Goal: Transaction & Acquisition: Purchase product/service

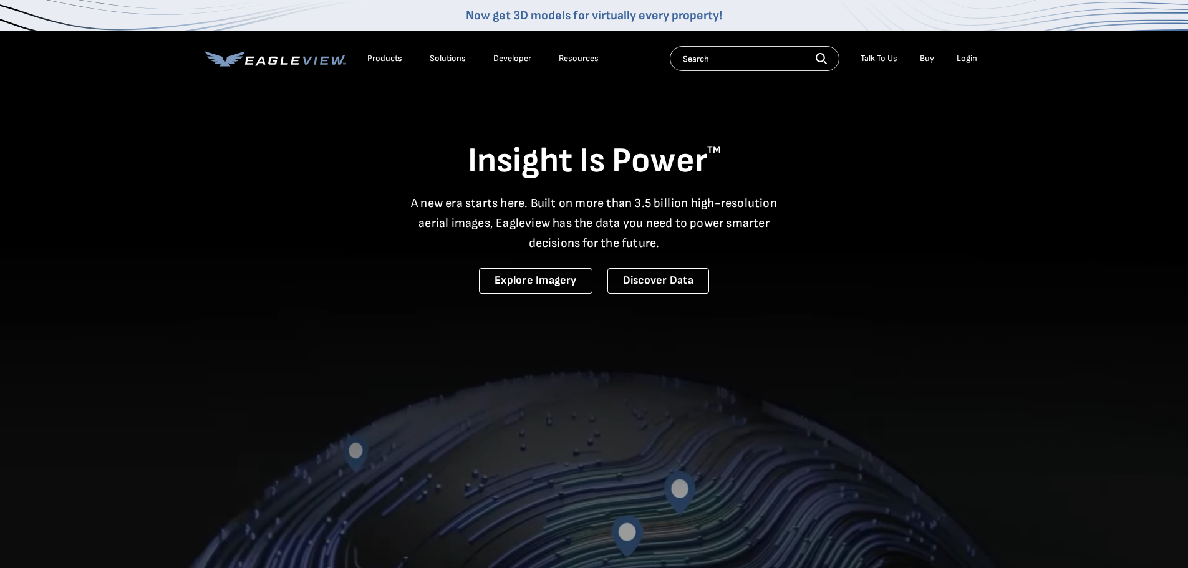
click at [972, 54] on div "Login" at bounding box center [966, 58] width 21 height 11
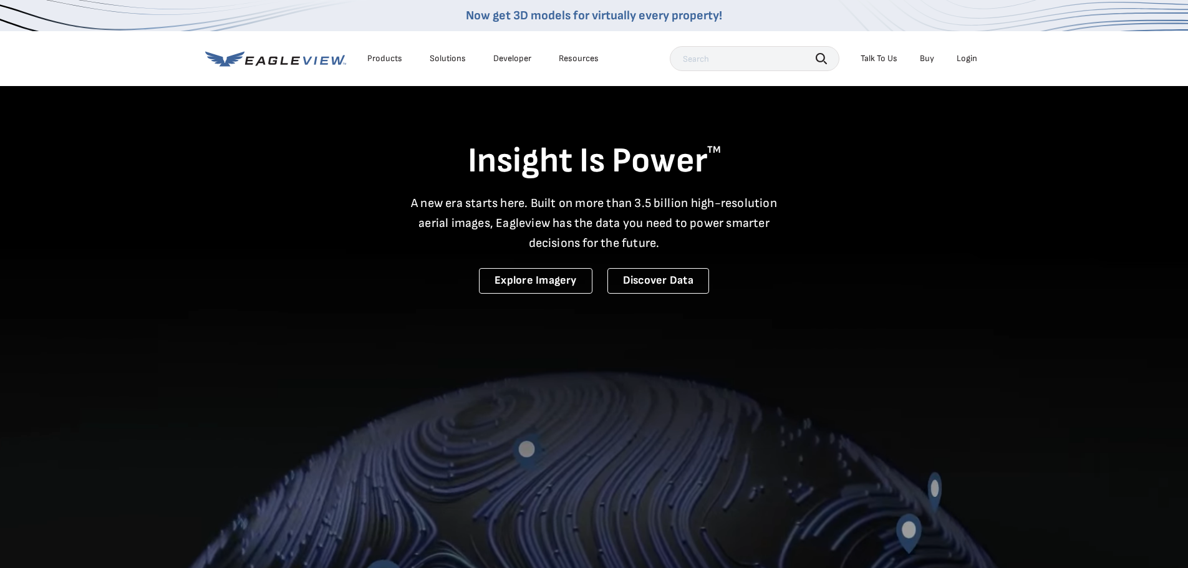
click at [966, 58] on div "Login" at bounding box center [966, 58] width 21 height 11
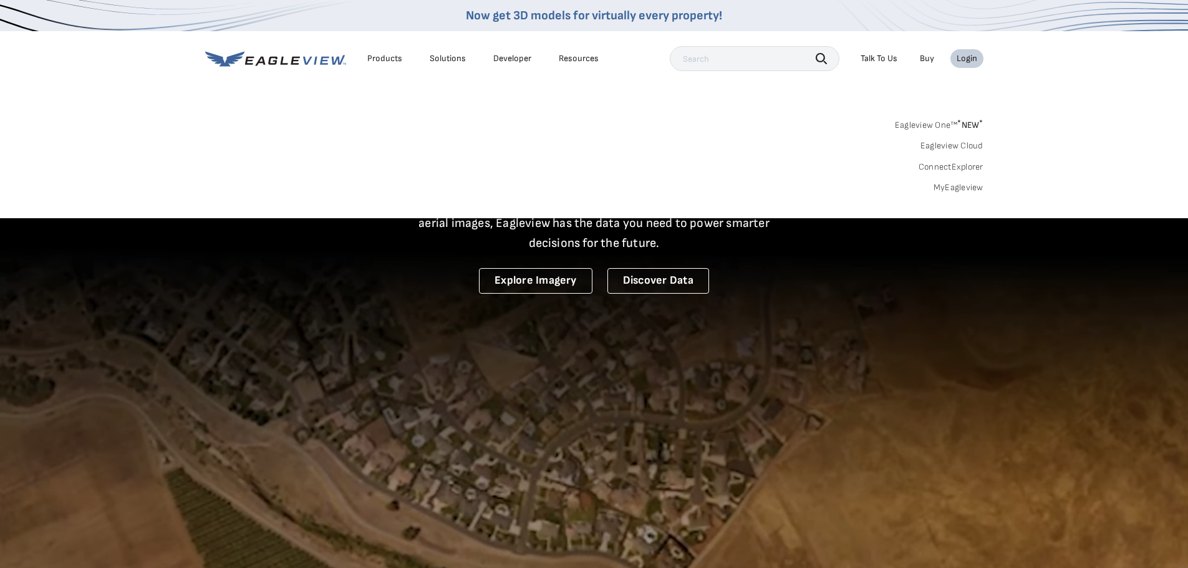
click at [954, 188] on link "MyEagleview" at bounding box center [958, 187] width 50 height 11
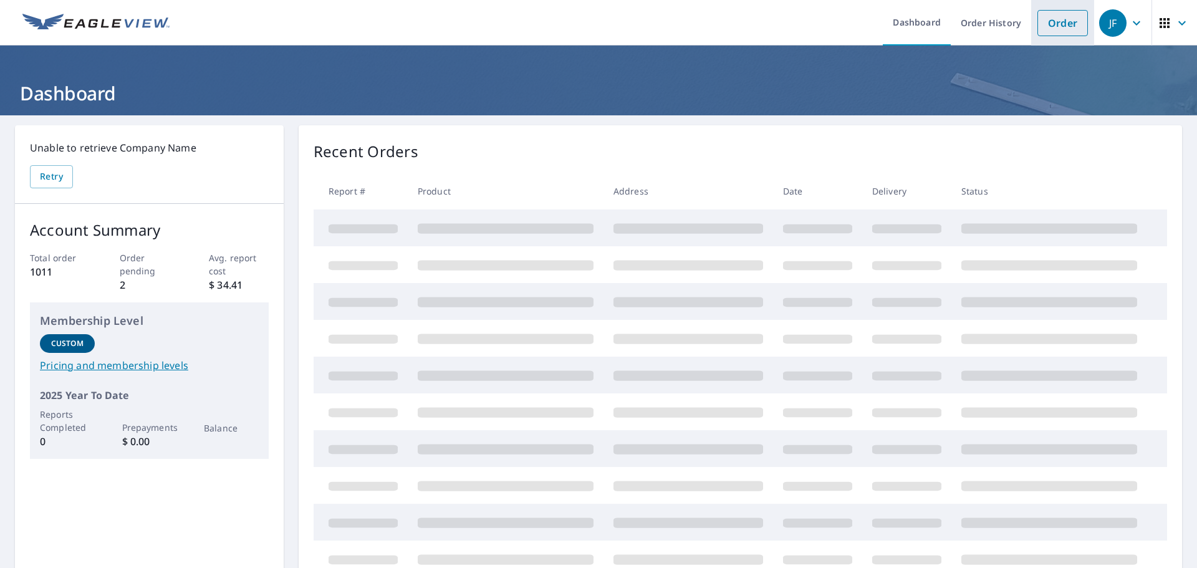
click at [1060, 16] on link "Order" at bounding box center [1062, 23] width 50 height 26
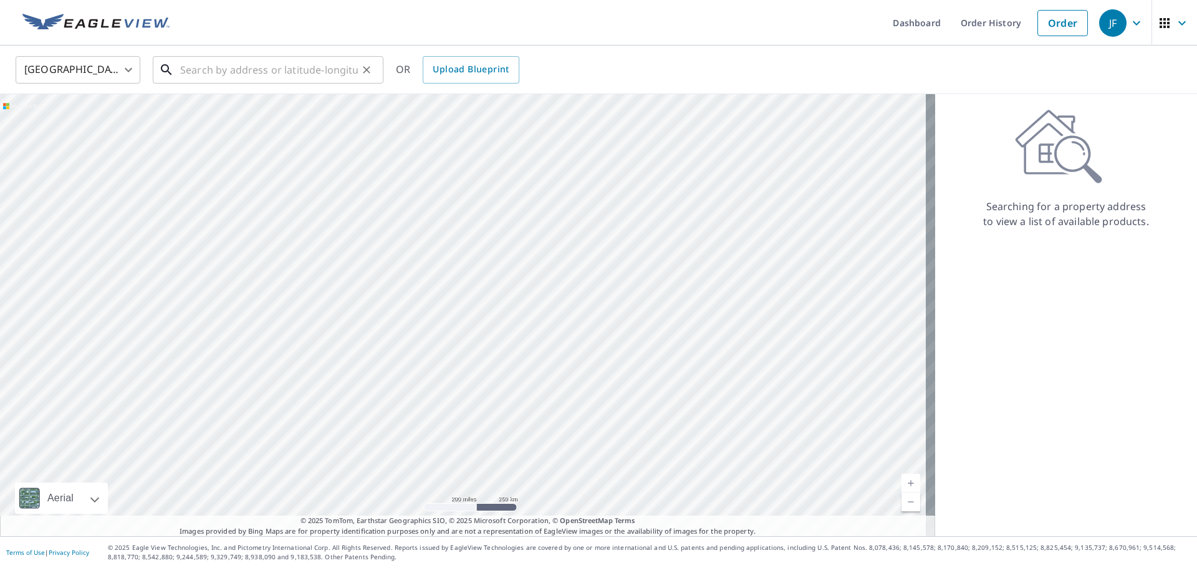
click at [239, 75] on input "text" at bounding box center [269, 69] width 178 height 35
click at [257, 65] on input "text" at bounding box center [269, 69] width 178 height 35
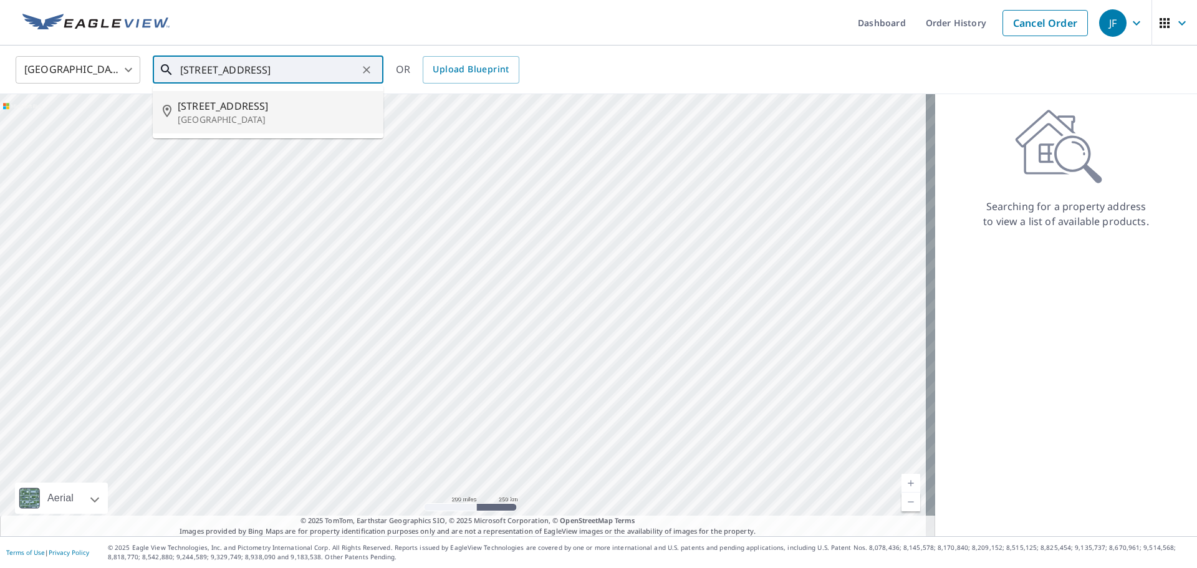
click at [244, 108] on span "138 Midwell Rd" at bounding box center [276, 105] width 196 height 15
type input "138 Midwell Rd Wethersfield, CT 06109"
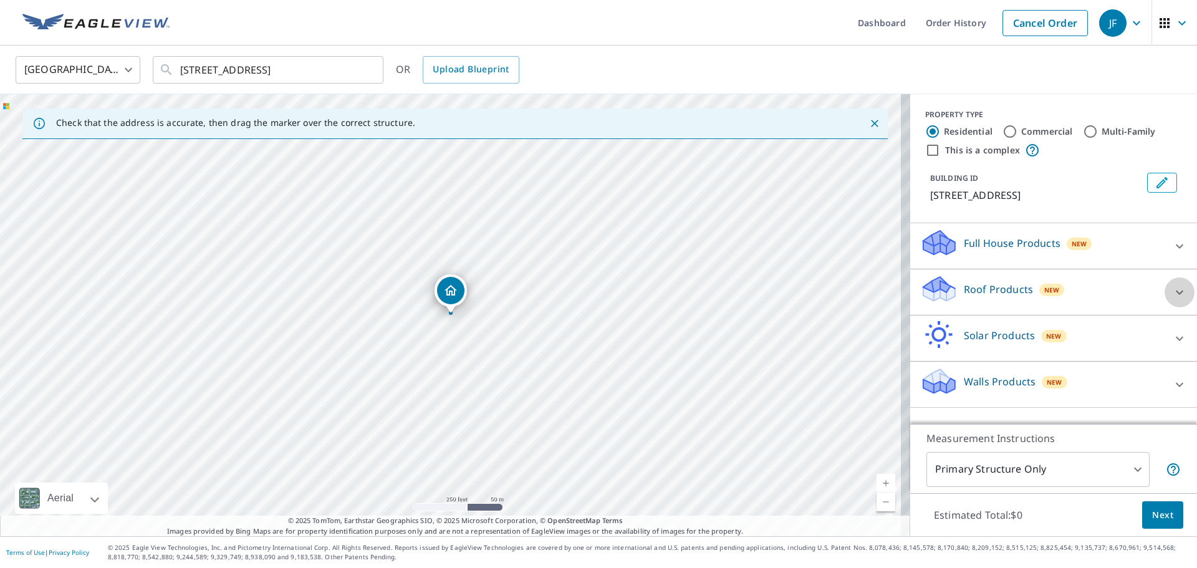
click at [1172, 292] on icon at bounding box center [1179, 292] width 15 height 15
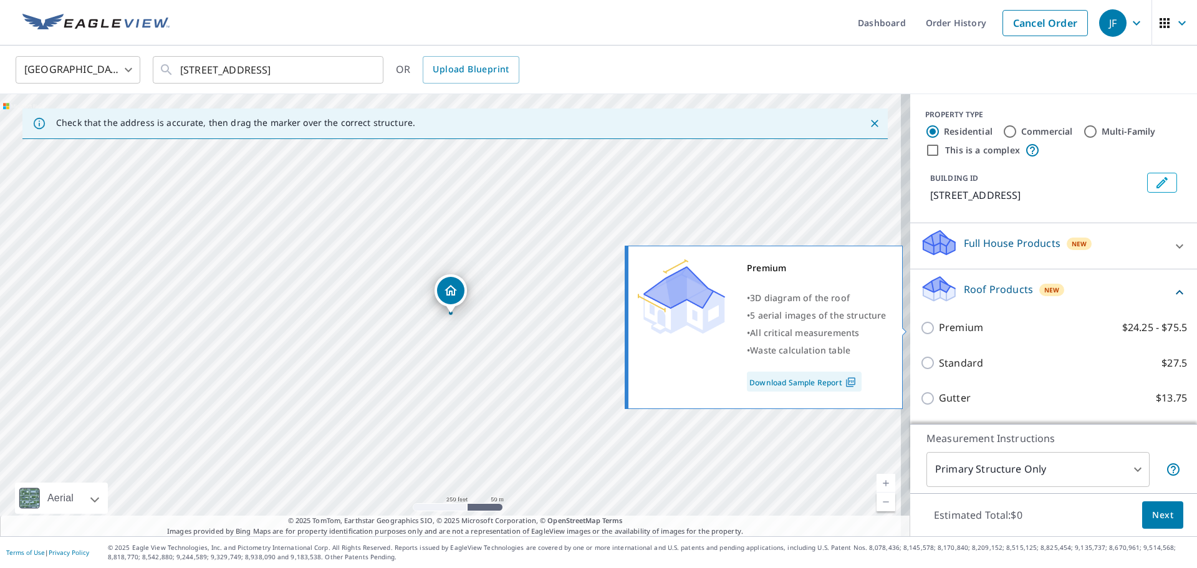
click at [922, 332] on input "Premium $24.25 - $75.5" at bounding box center [929, 327] width 19 height 15
checkbox input "true"
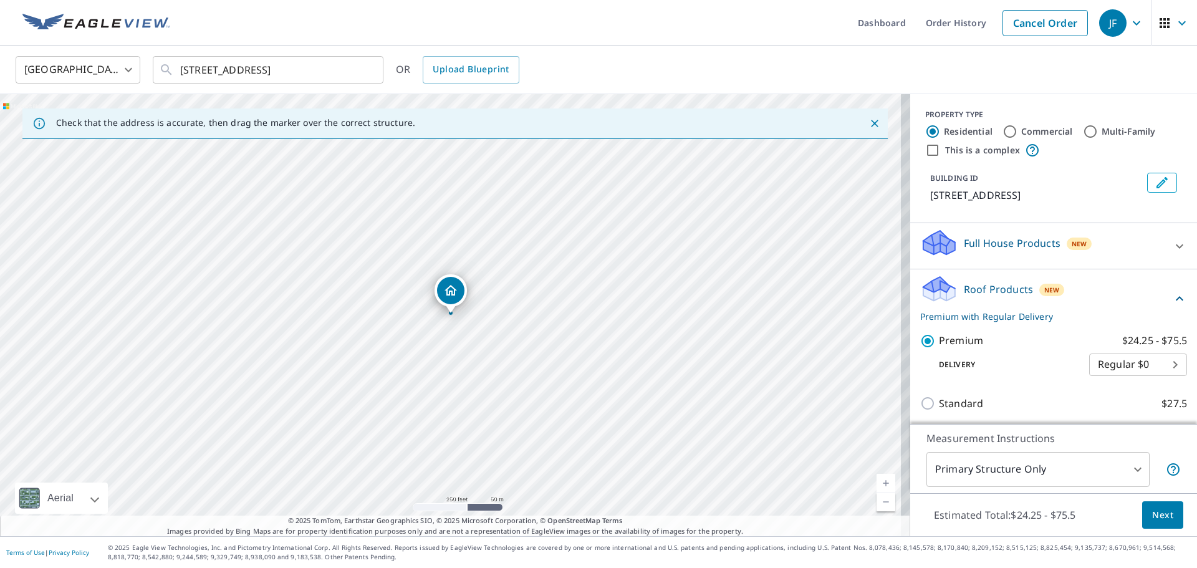
click at [1152, 512] on span "Next" at bounding box center [1162, 515] width 21 height 16
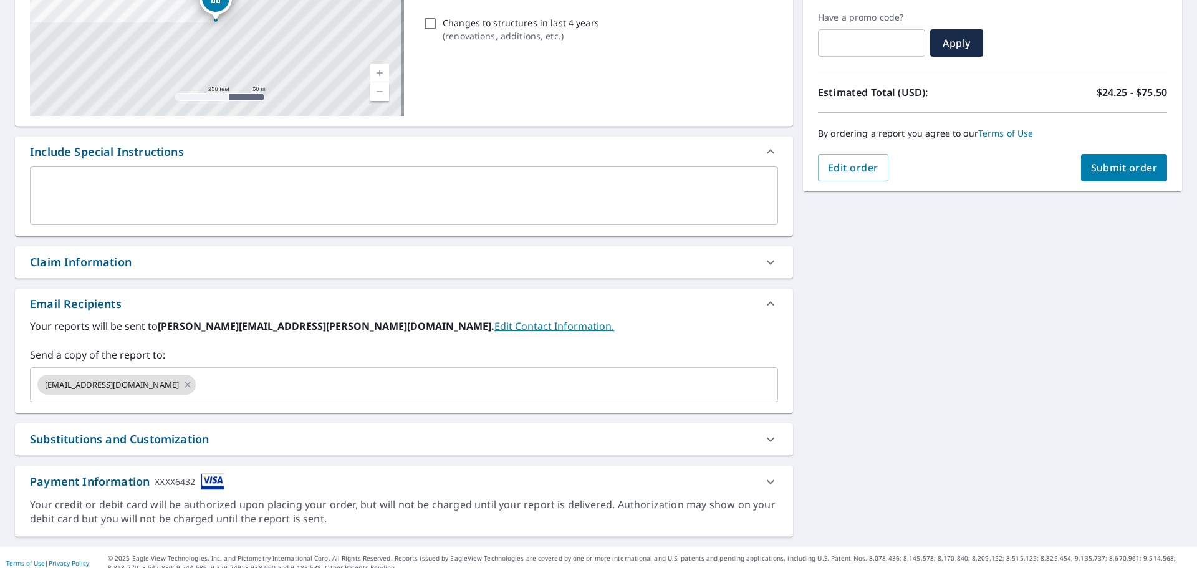
scroll to position [217, 0]
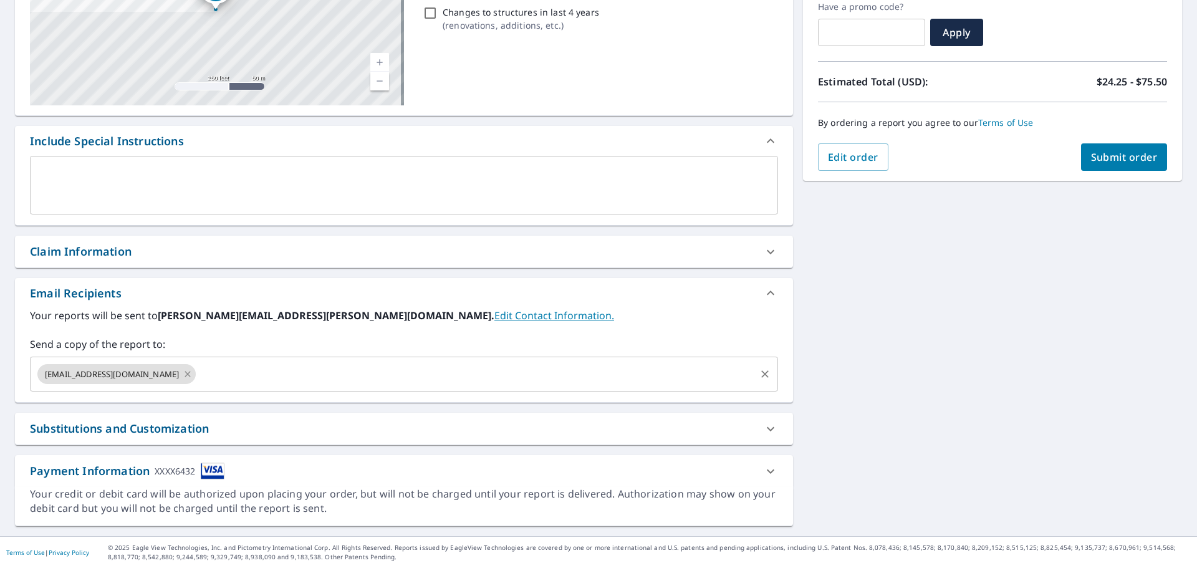
click at [183, 373] on icon at bounding box center [188, 374] width 10 height 14
checkbox input "true"
click at [118, 372] on input "text" at bounding box center [395, 374] width 718 height 24
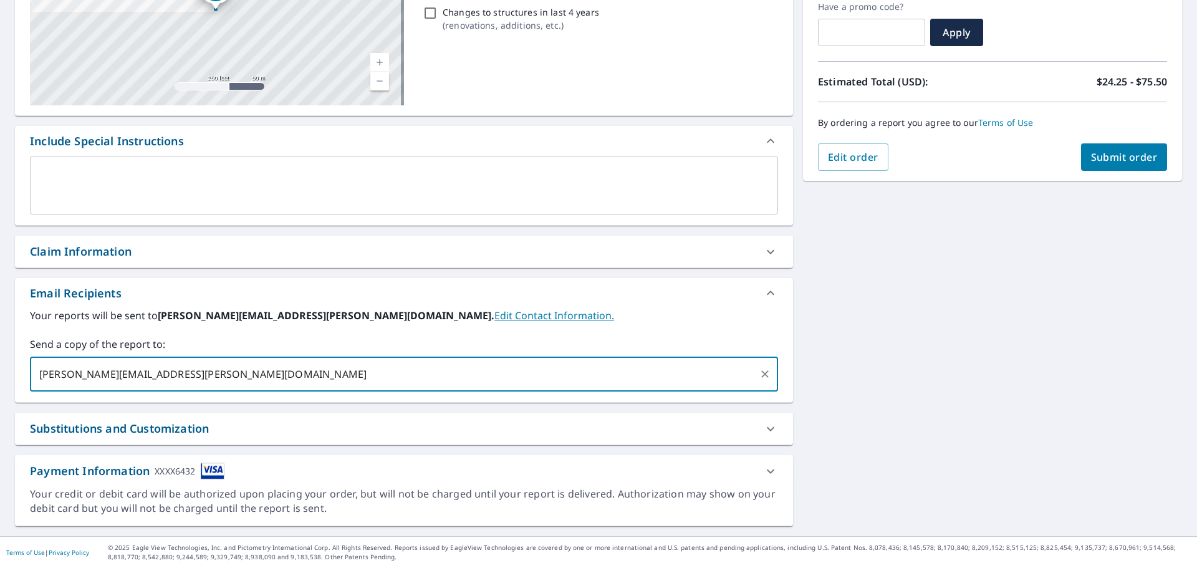
type input "jamie@fiderio.com"
checkbox input "true"
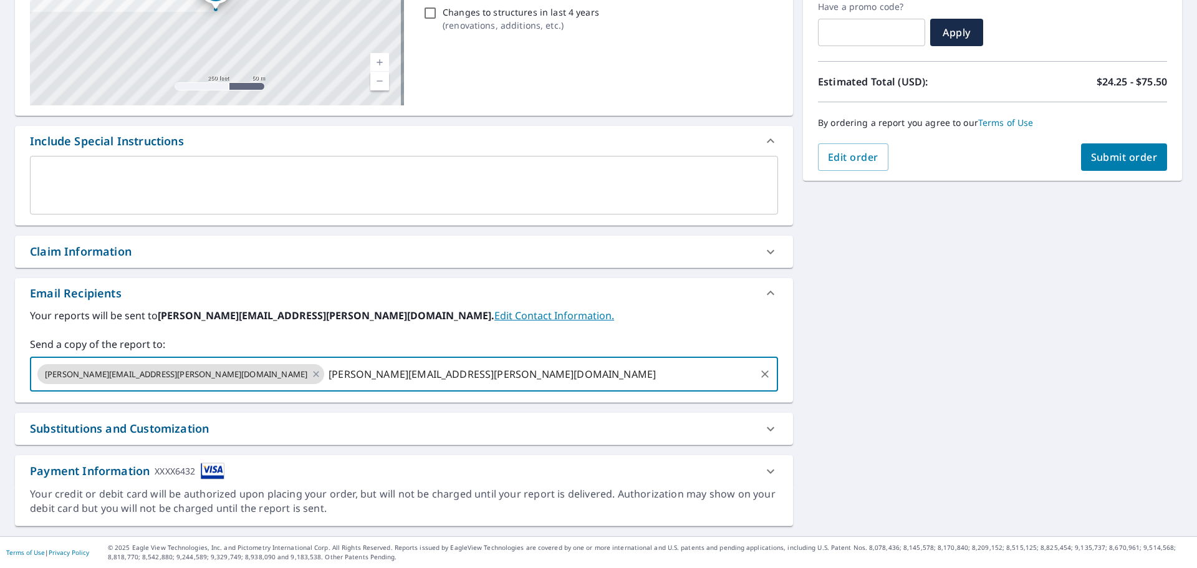
type input "tom@fiderio.com"
checkbox input "true"
type input "reception@fiderio.com"
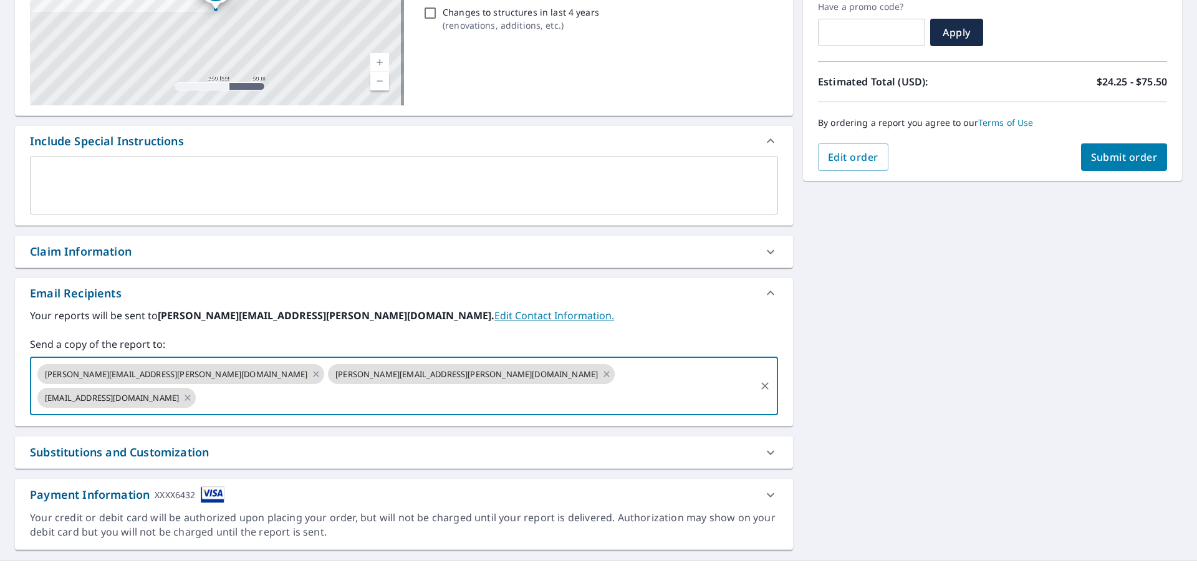
click at [1102, 154] on span "Submit order" at bounding box center [1124, 157] width 67 height 14
checkbox input "true"
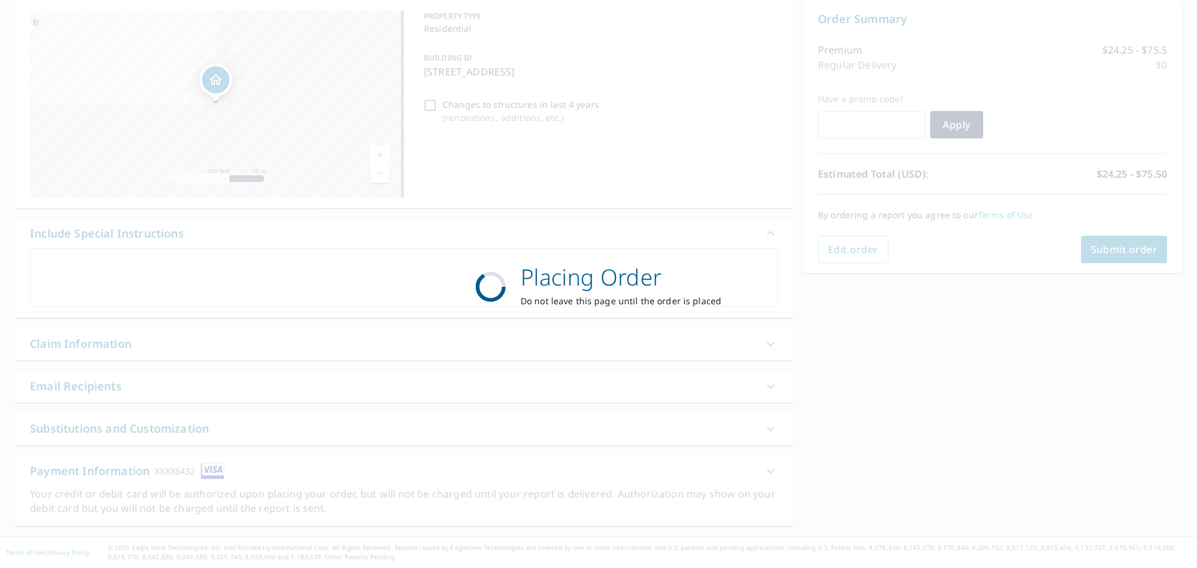
scroll to position [125, 0]
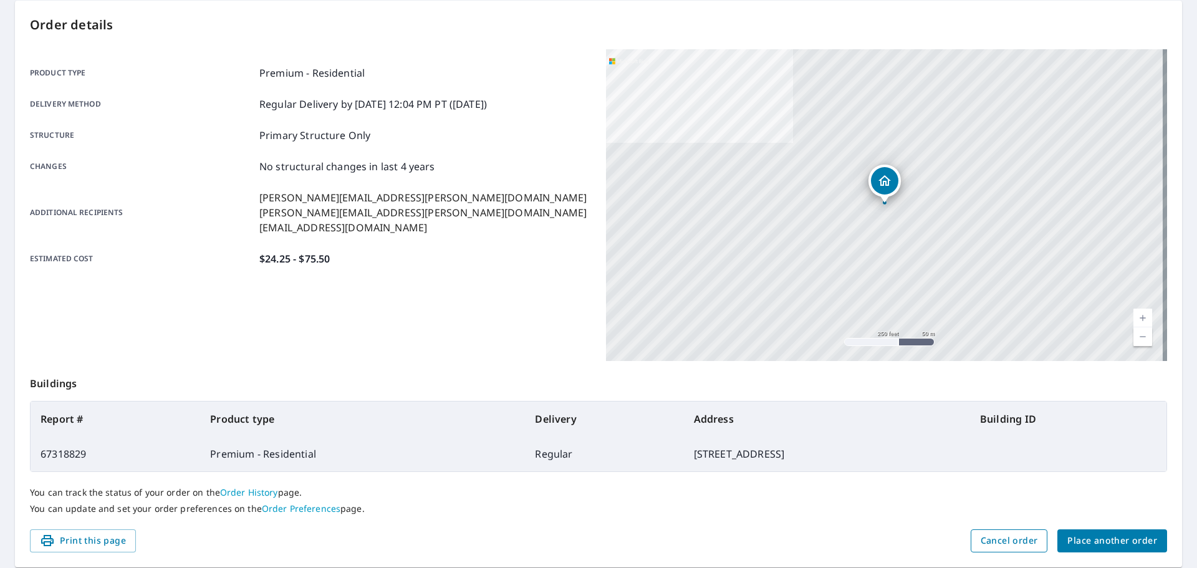
click at [983, 541] on span "Cancel order" at bounding box center [1009, 541] width 57 height 16
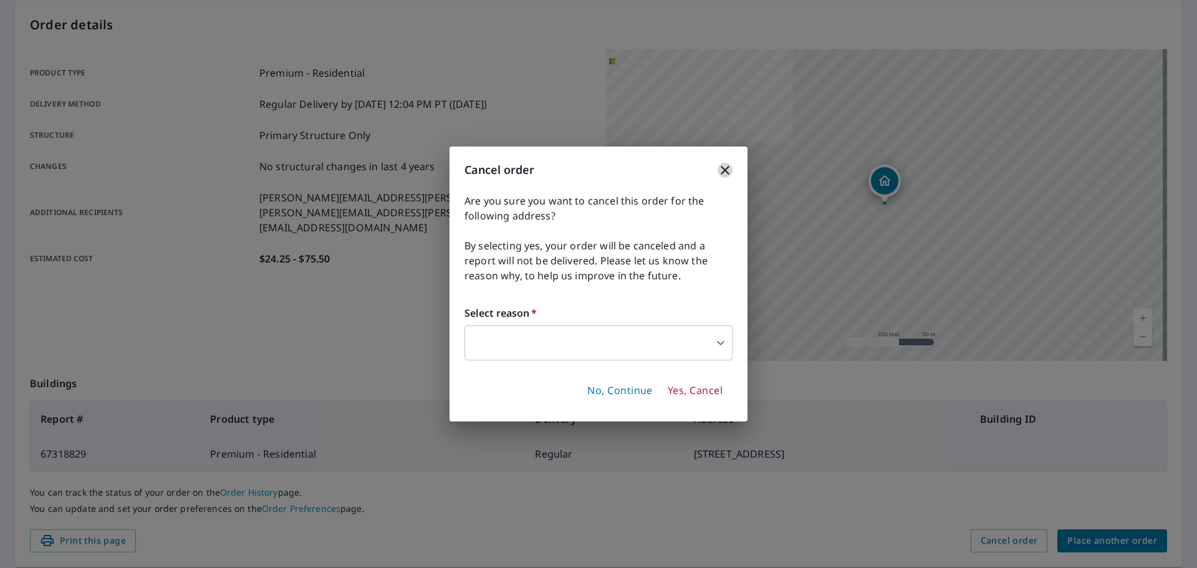
click at [724, 170] on icon "button" at bounding box center [725, 170] width 15 height 15
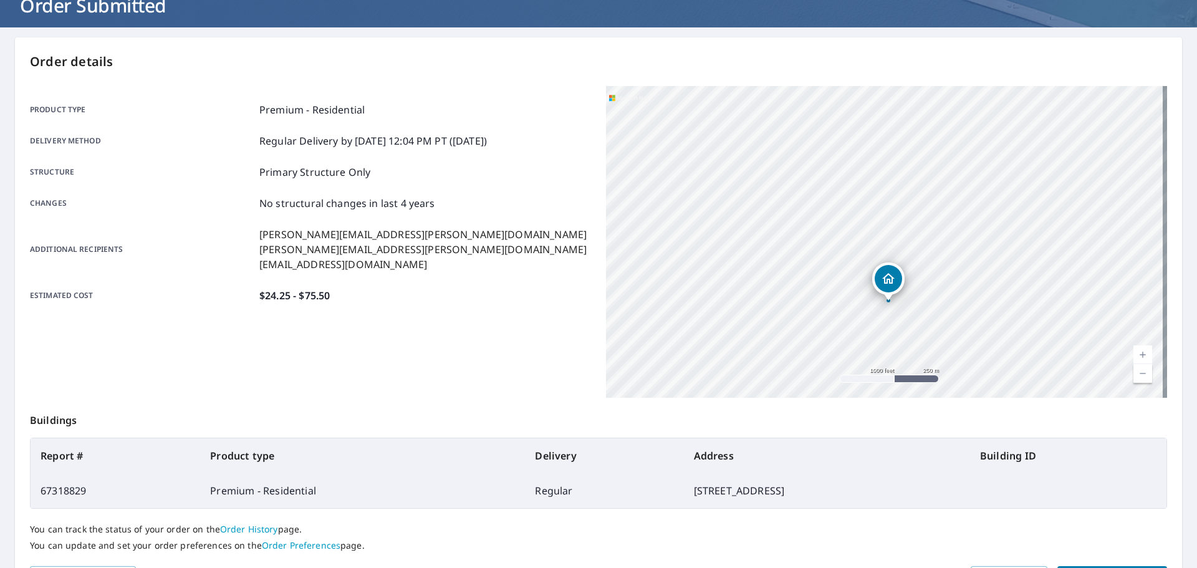
scroll to position [166, 0]
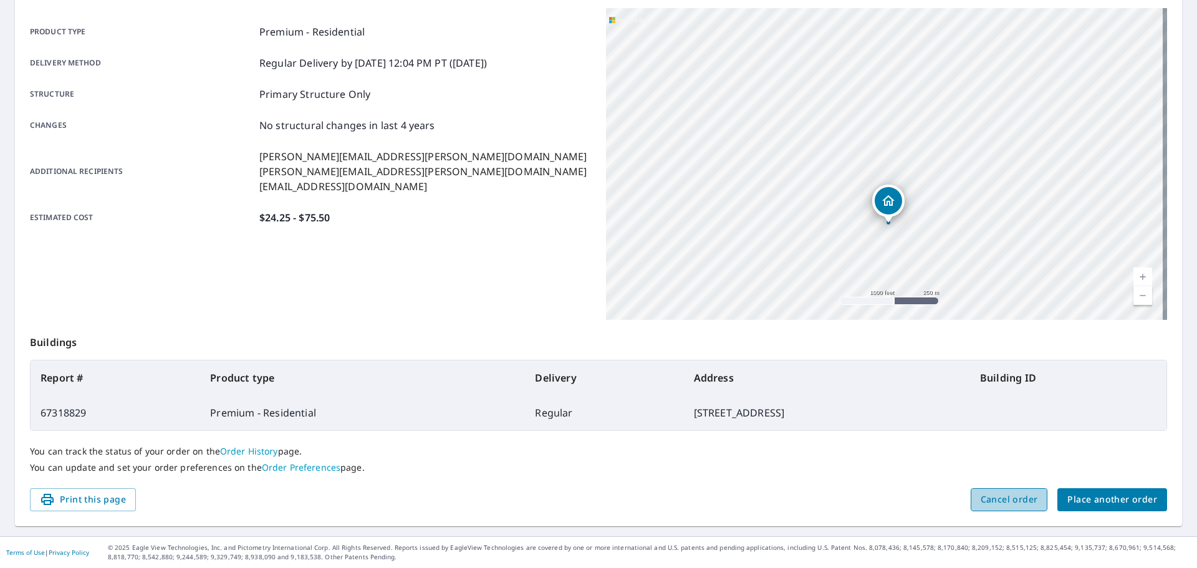
click at [1006, 496] on span "Cancel order" at bounding box center [1009, 500] width 57 height 16
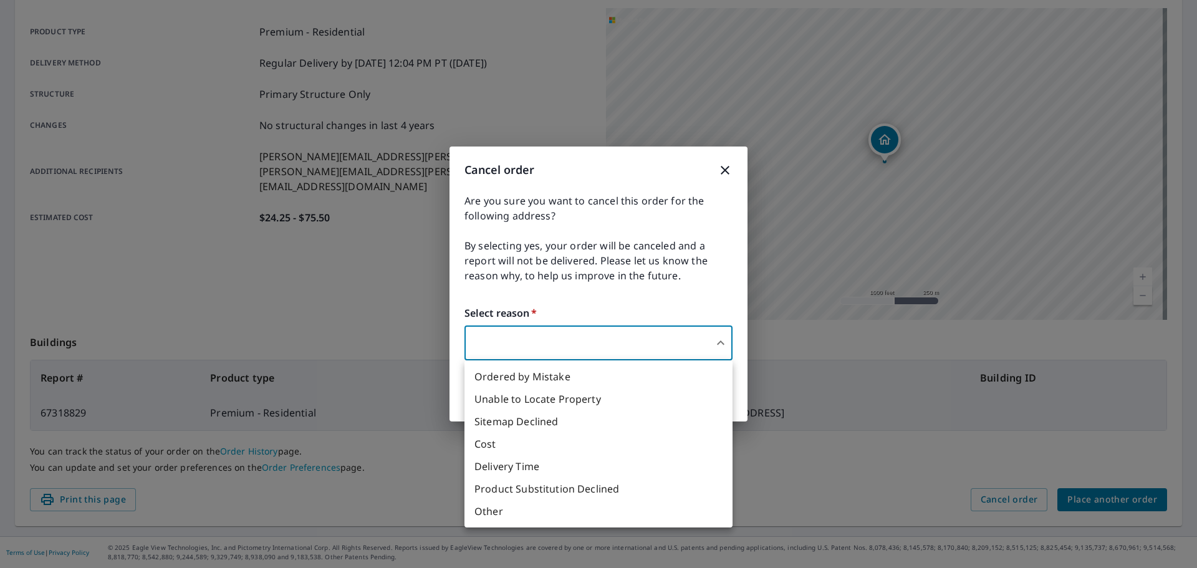
click at [545, 334] on body "JF JF Dashboard Order History Order JF Order Submitted Order details Product ty…" at bounding box center [598, 284] width 1197 height 568
click at [540, 376] on li "Ordered by Mistake" at bounding box center [598, 376] width 268 height 22
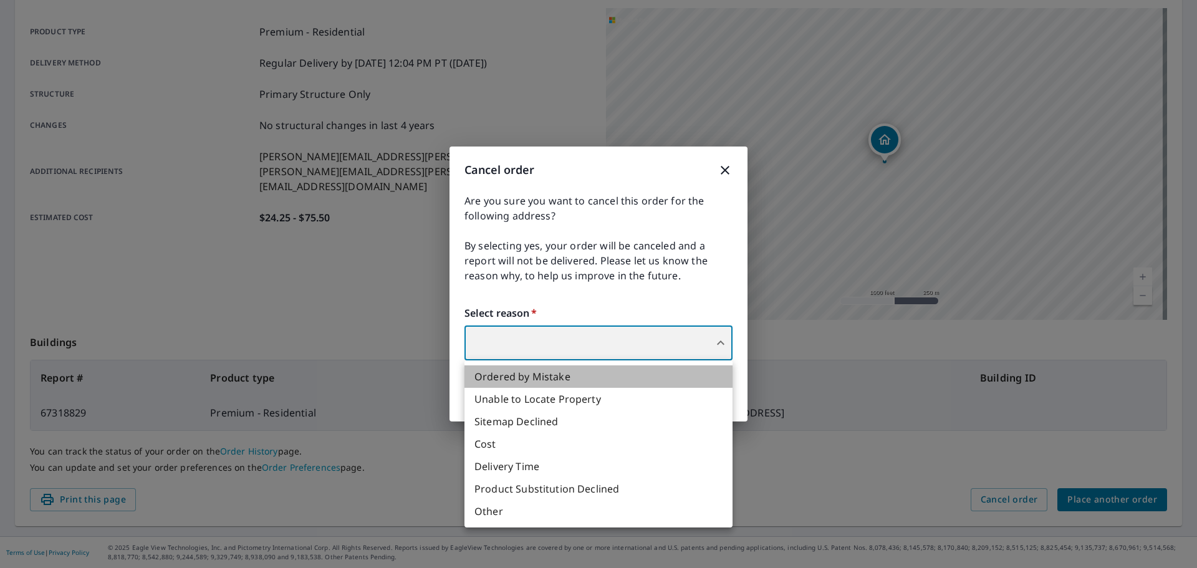
type input "30"
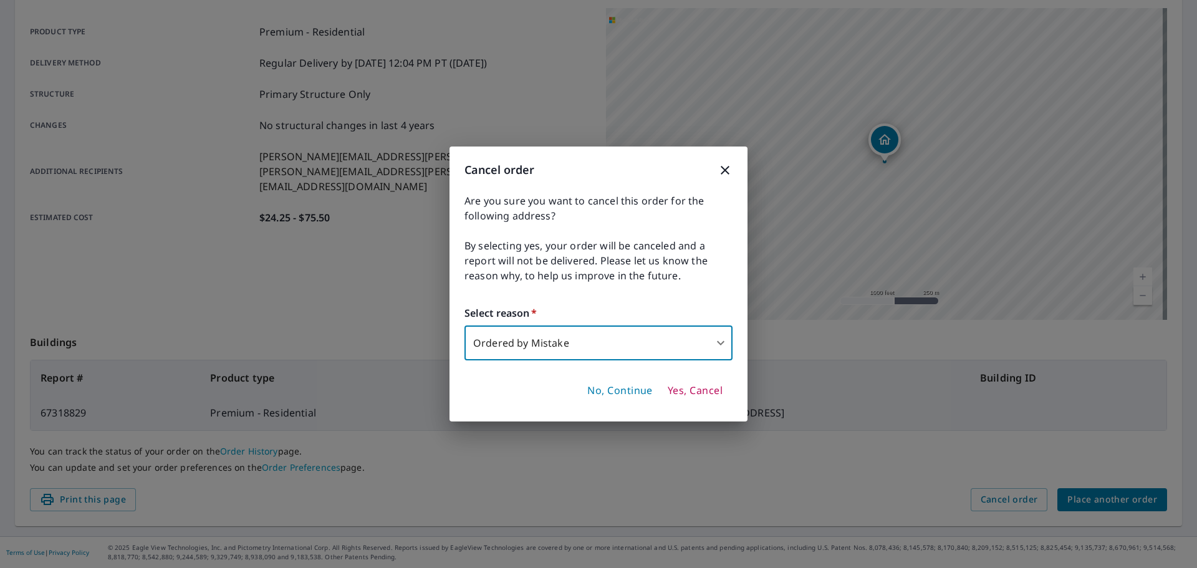
click at [717, 348] on body "JF JF Dashboard Order History Order JF Order Submitted Order details Product ty…" at bounding box center [598, 284] width 1197 height 568
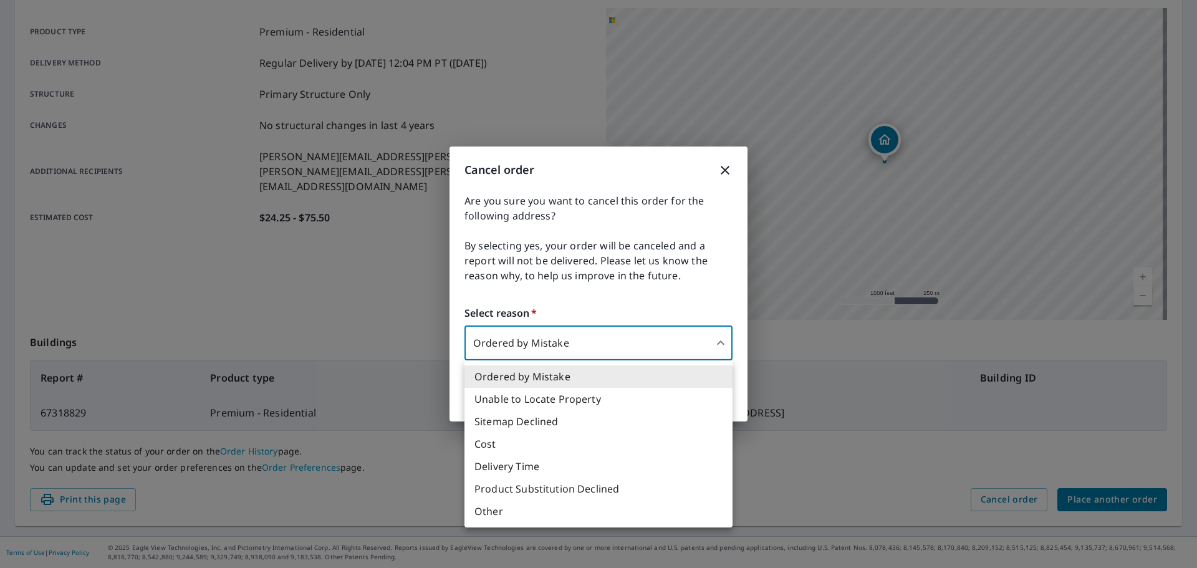
click at [615, 330] on div at bounding box center [598, 284] width 1197 height 568
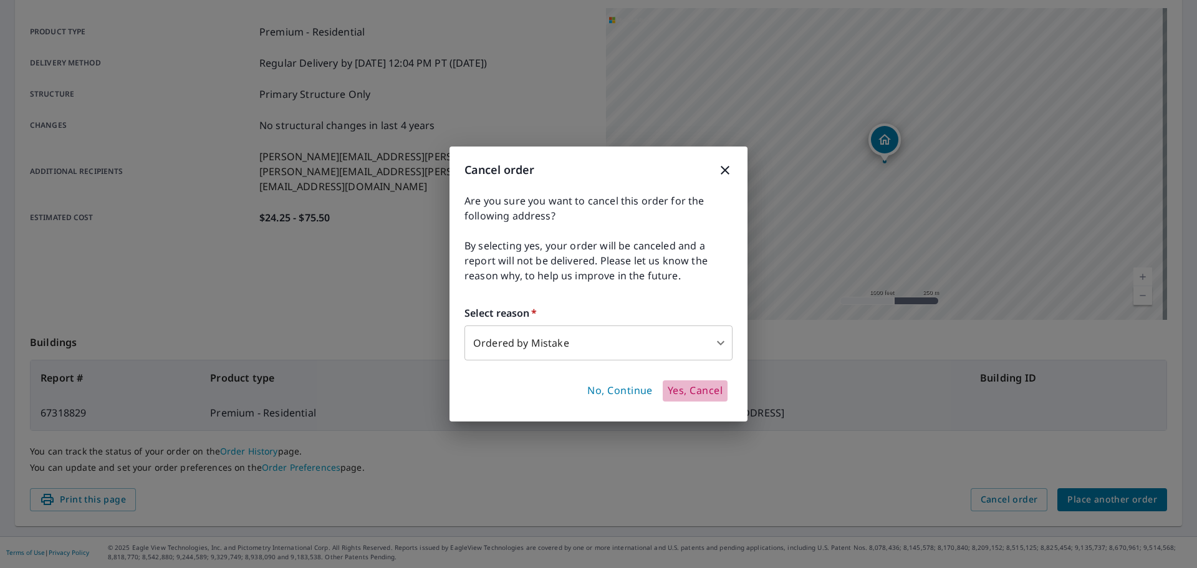
click at [679, 391] on span "Yes, Cancel" at bounding box center [695, 391] width 55 height 14
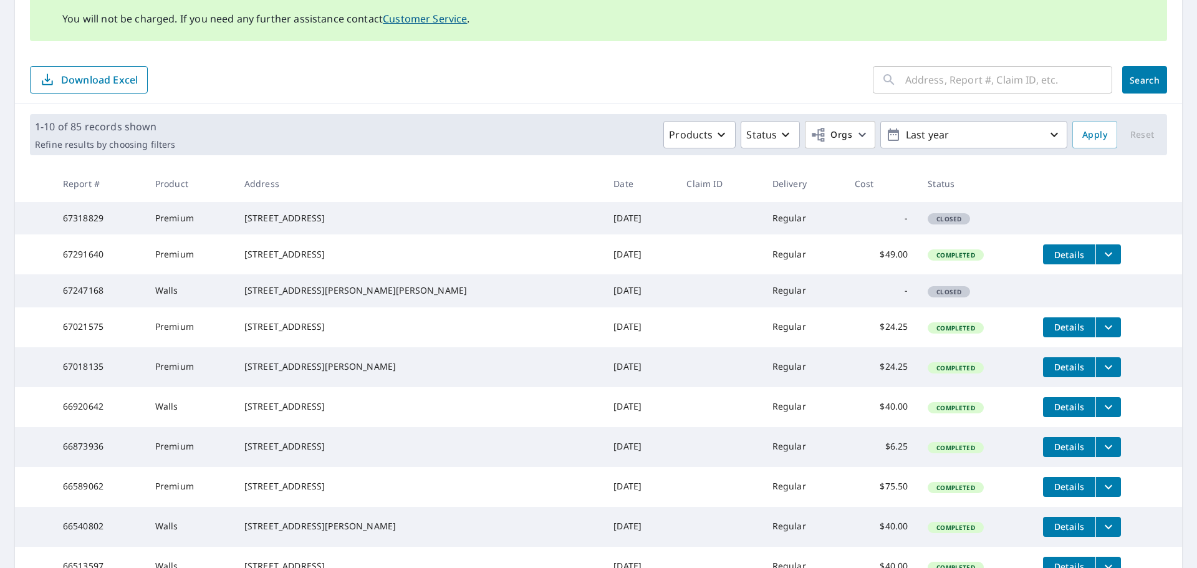
click at [1133, 72] on button "Search" at bounding box center [1144, 79] width 45 height 27
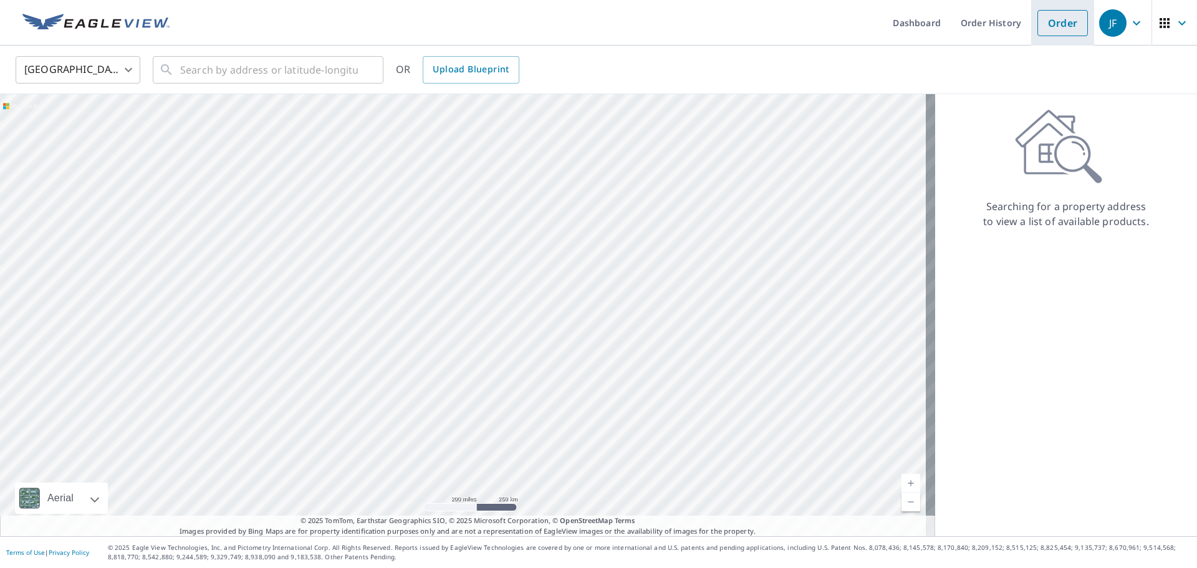
click at [1056, 14] on link "Order" at bounding box center [1062, 23] width 50 height 26
click at [1047, 27] on link "Order" at bounding box center [1062, 23] width 50 height 26
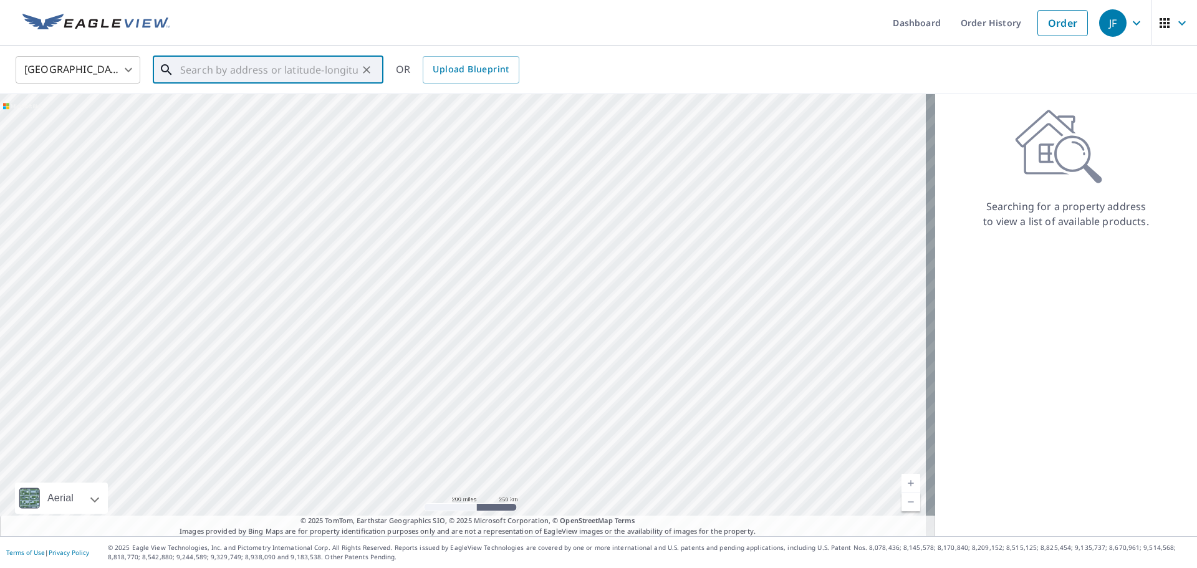
click at [275, 72] on input "text" at bounding box center [269, 69] width 178 height 35
click at [258, 116] on p "Wethersfield, CT 06109" at bounding box center [276, 119] width 196 height 12
type input "138 Midwell Rd Wethersfield, CT 06109"
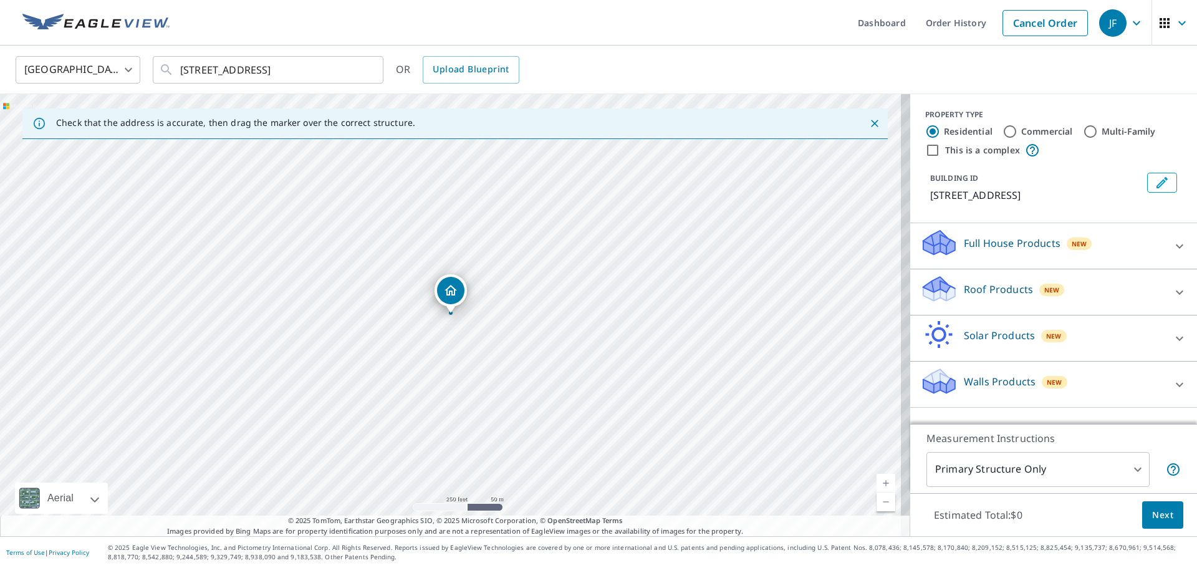
click at [1172, 289] on icon at bounding box center [1179, 292] width 15 height 15
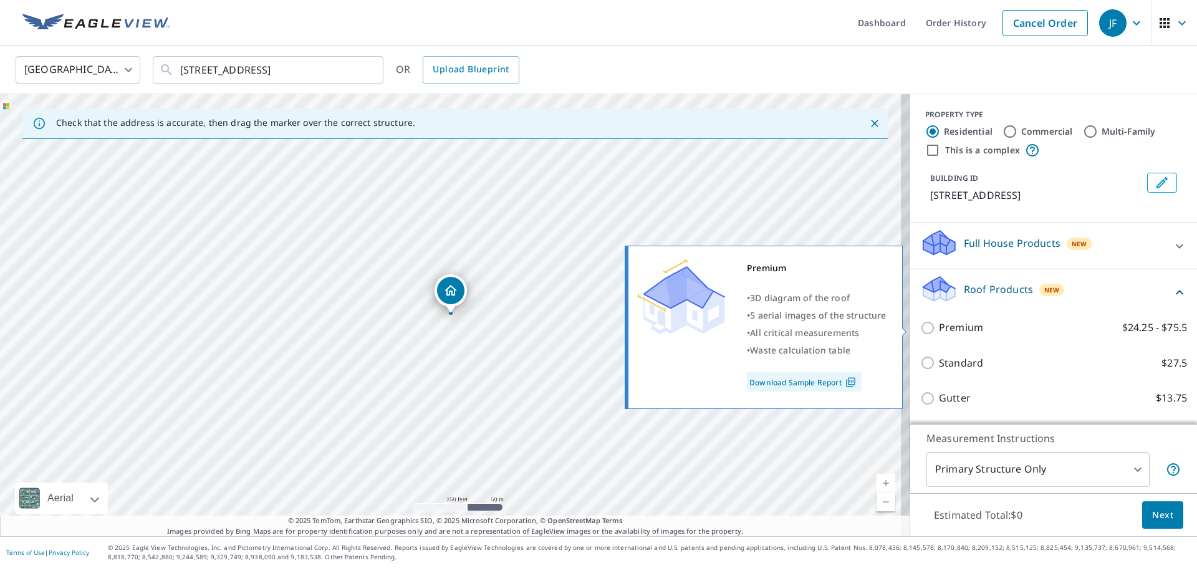
click at [923, 330] on input "Premium $24.25 - $75.5" at bounding box center [929, 327] width 19 height 15
checkbox input "true"
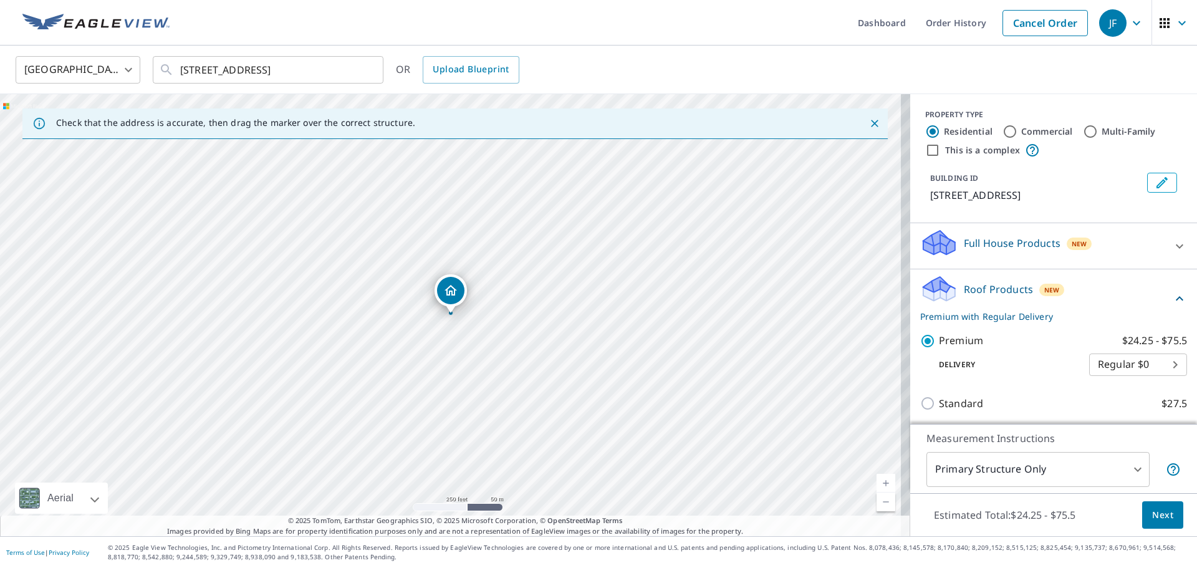
scroll to position [166, 0]
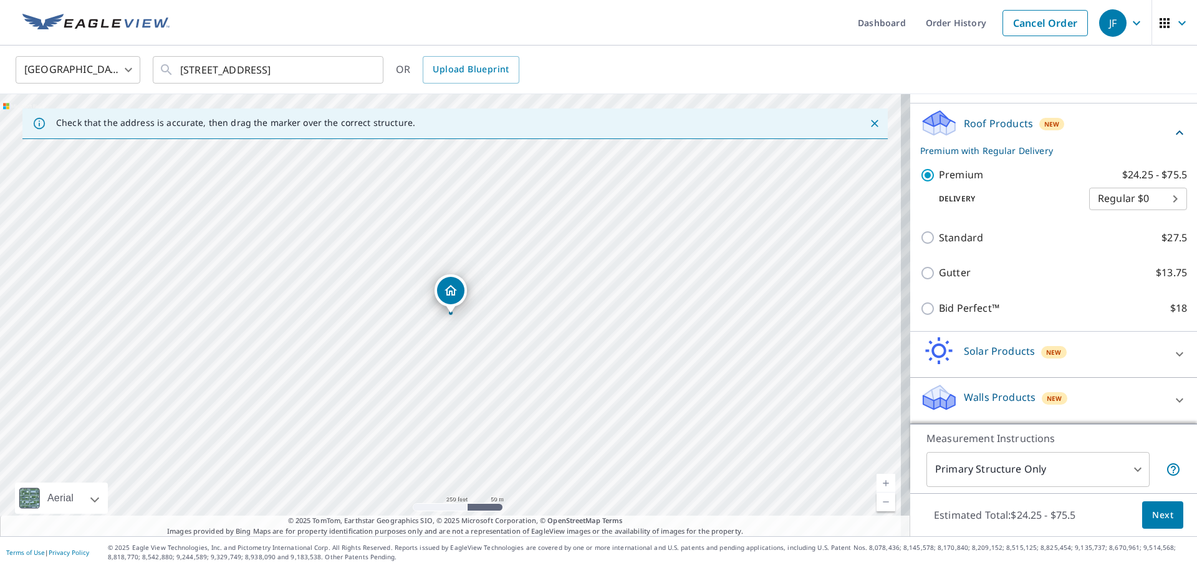
click at [1172, 402] on icon at bounding box center [1179, 400] width 15 height 15
click at [1172, 401] on icon at bounding box center [1179, 400] width 15 height 15
click at [1172, 398] on icon at bounding box center [1179, 400] width 15 height 15
click at [1172, 401] on icon at bounding box center [1179, 400] width 15 height 15
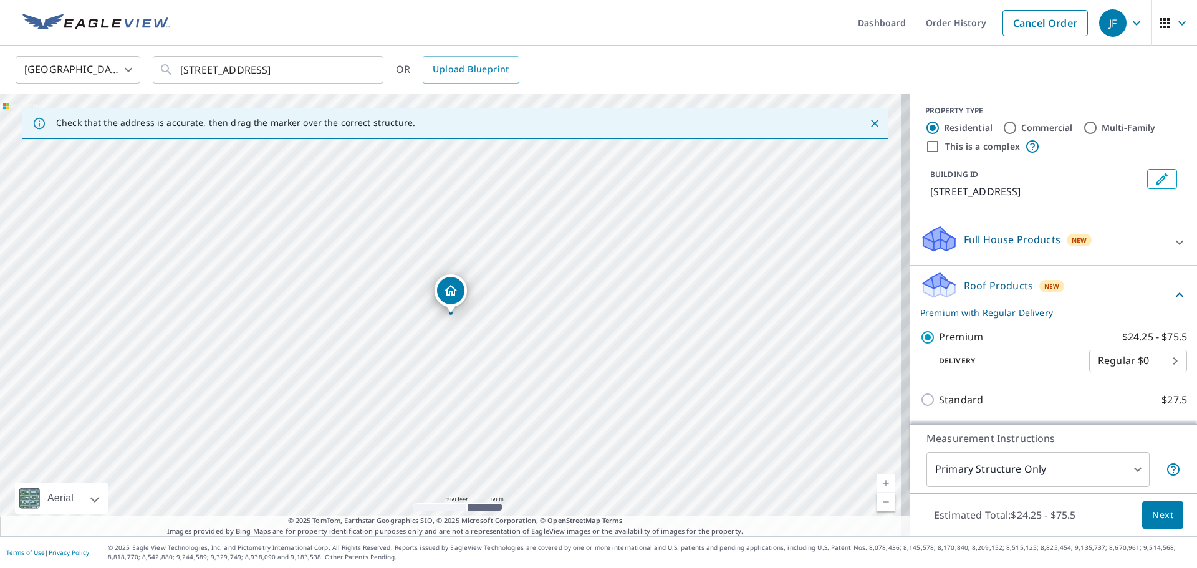
scroll to position [0, 0]
click at [1172, 243] on icon at bounding box center [1179, 246] width 15 height 15
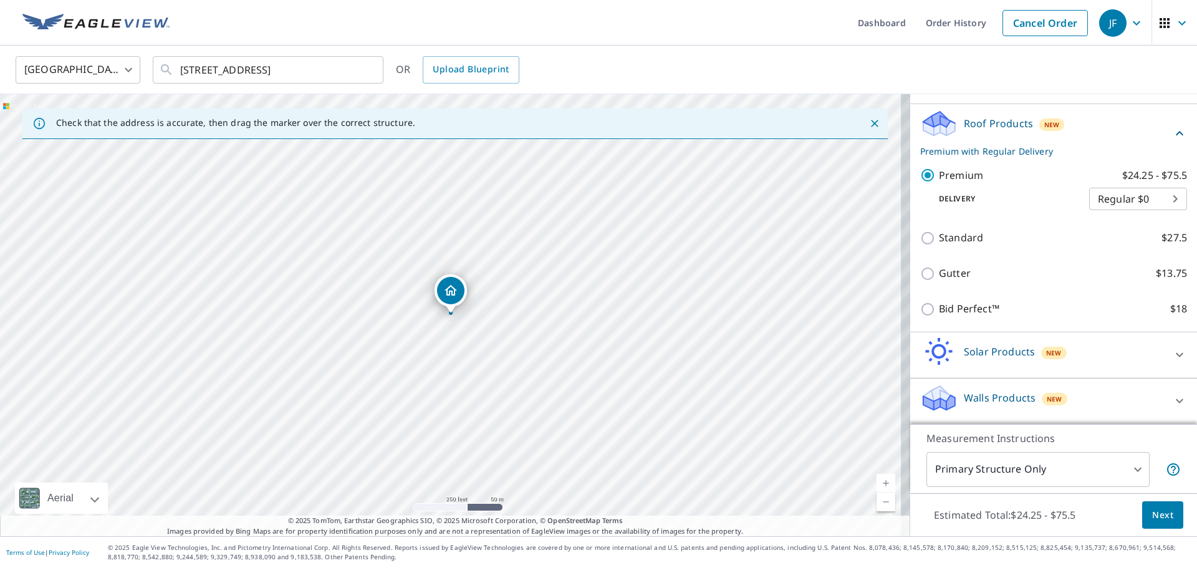
scroll to position [201, 0]
click at [1172, 398] on icon at bounding box center [1179, 400] width 15 height 15
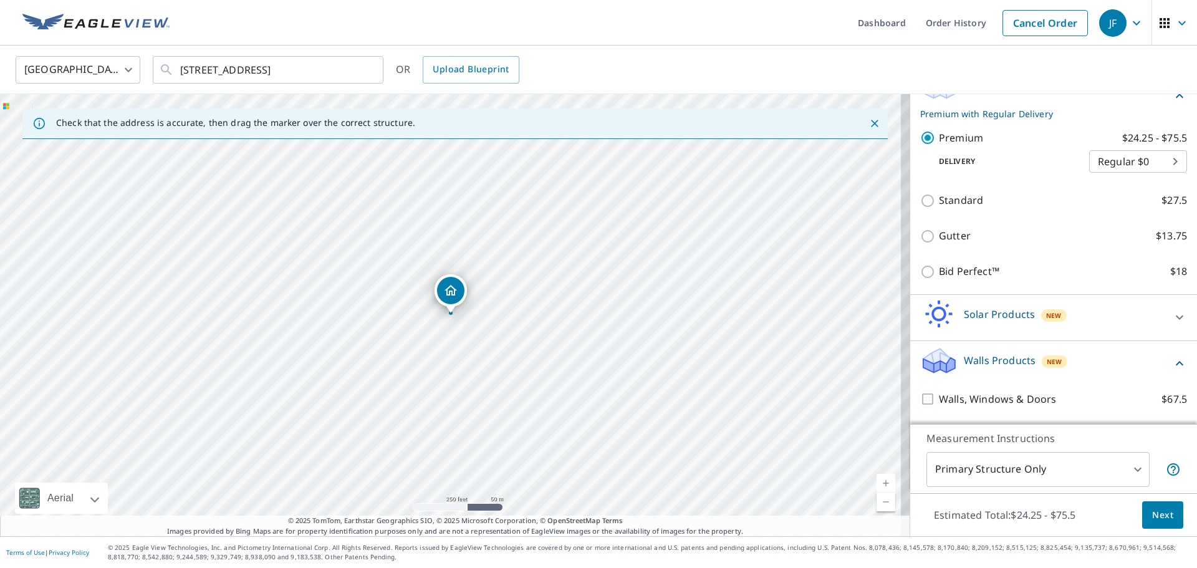
scroll to position [272, 0]
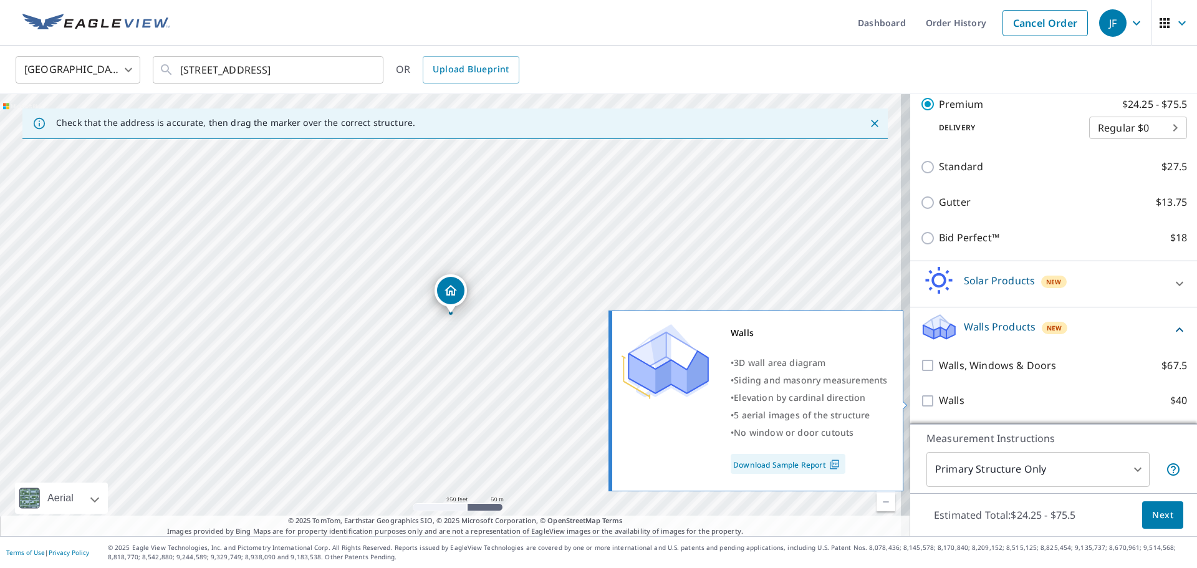
click at [920, 400] on input "Walls $40" at bounding box center [929, 400] width 19 height 15
checkbox input "true"
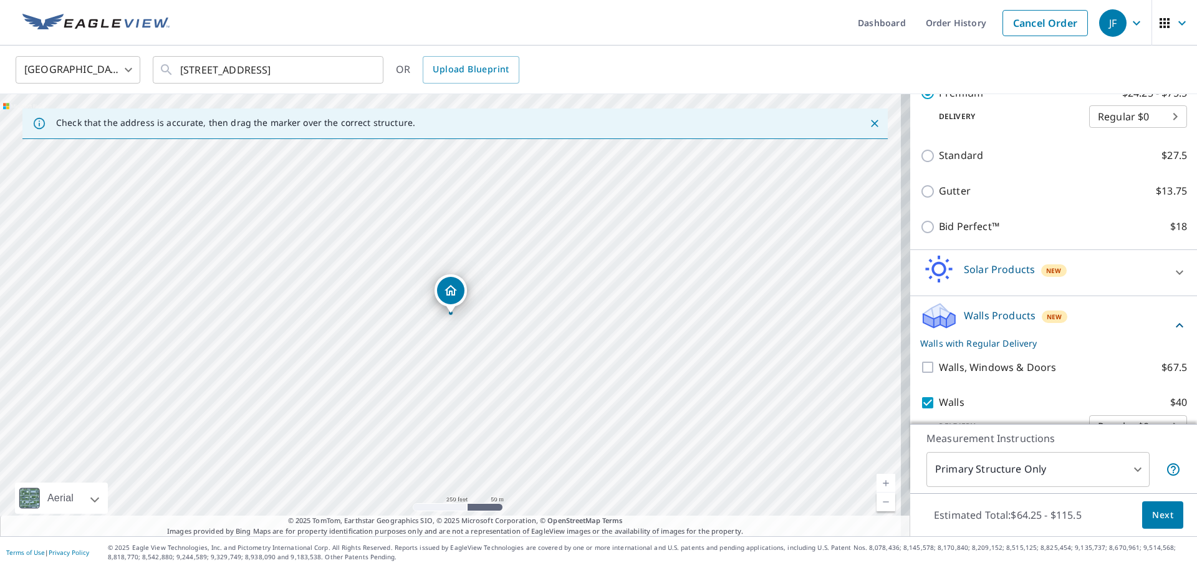
scroll to position [312, 0]
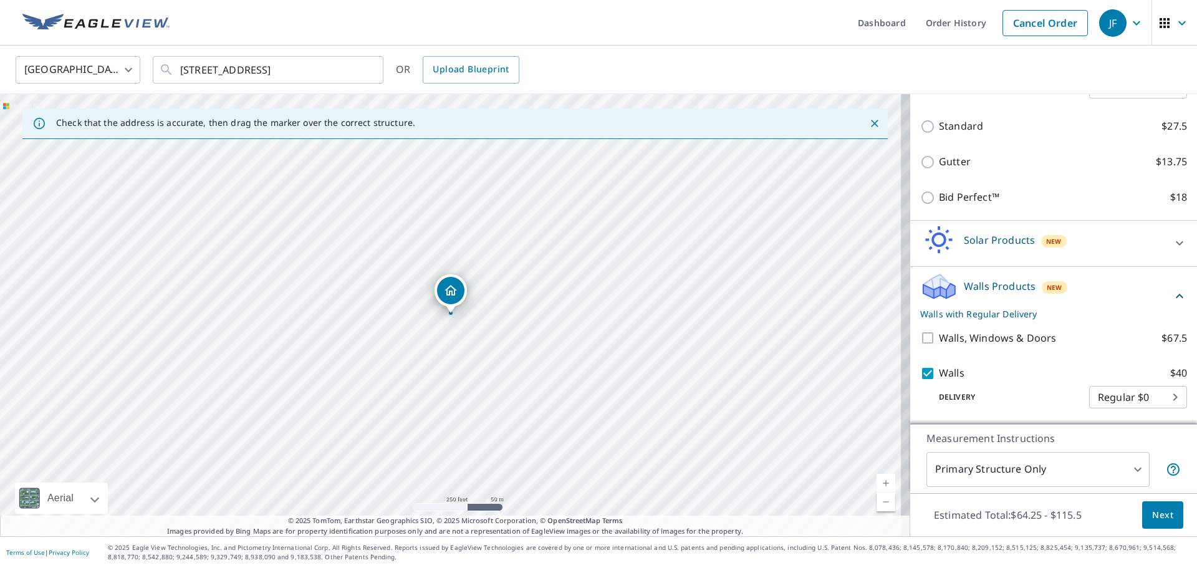
click at [1162, 516] on span "Next" at bounding box center [1162, 515] width 21 height 16
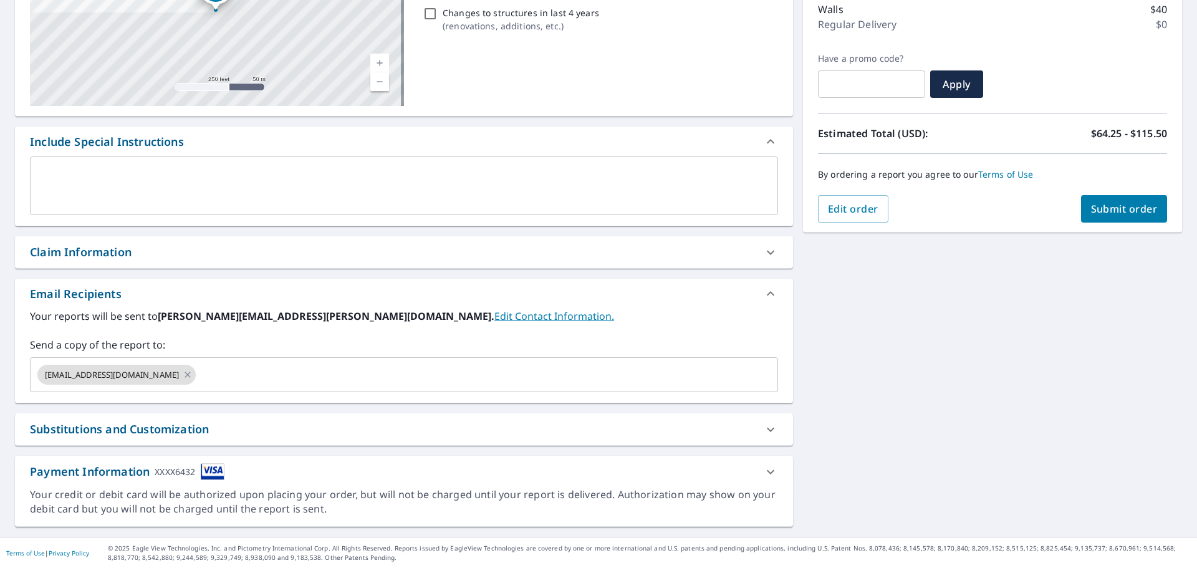
scroll to position [217, 0]
click at [185, 375] on icon at bounding box center [188, 374] width 6 height 6
checkbox input "true"
click at [117, 375] on input "text" at bounding box center [395, 374] width 718 height 24
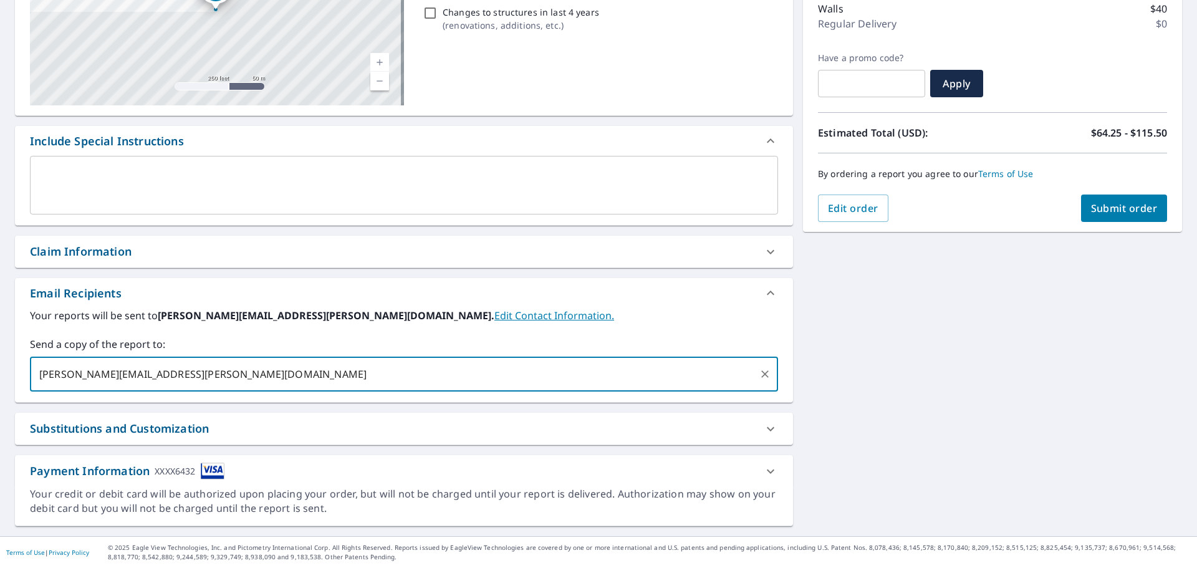
type input "tom@fiderio.com"
checkbox input "true"
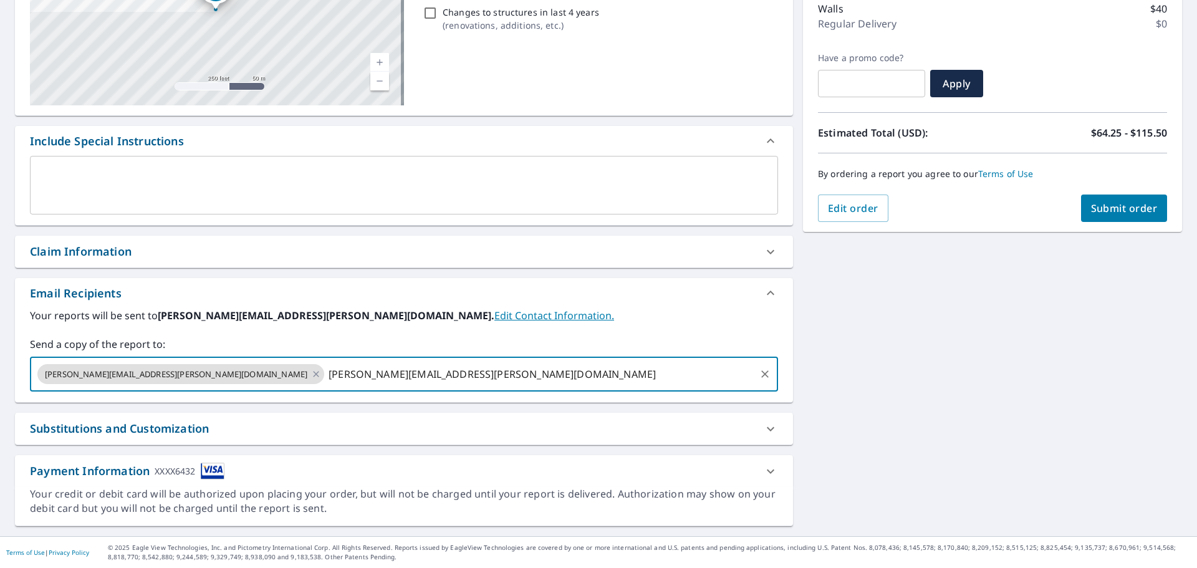
type input "jamie@fiderio.com"
checkbox input "true"
type input "reception@fiderio.com"
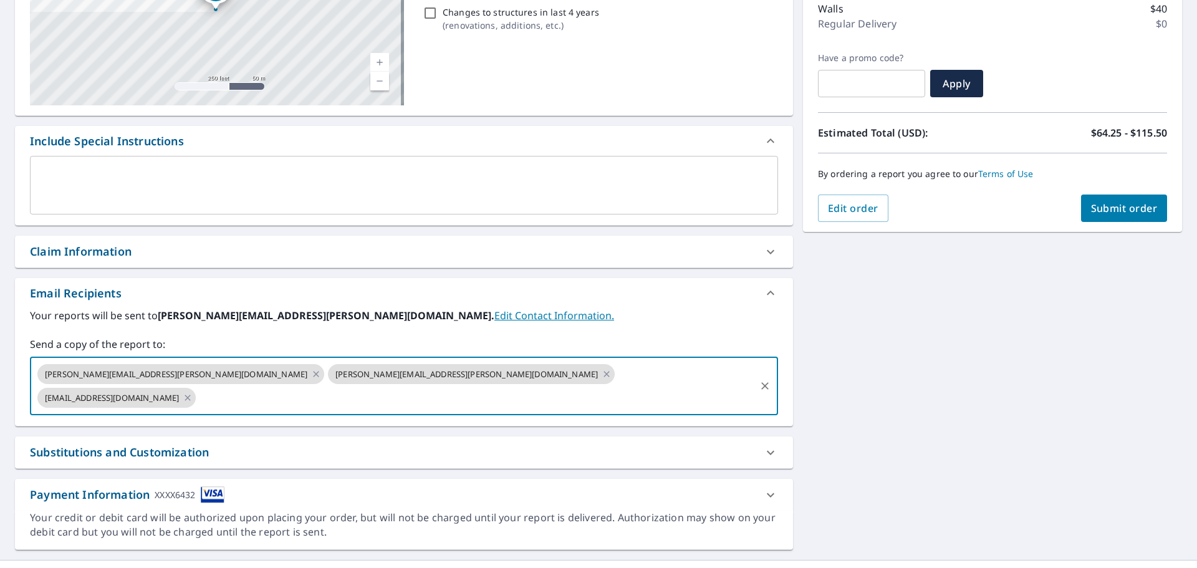
scroll to position [155, 0]
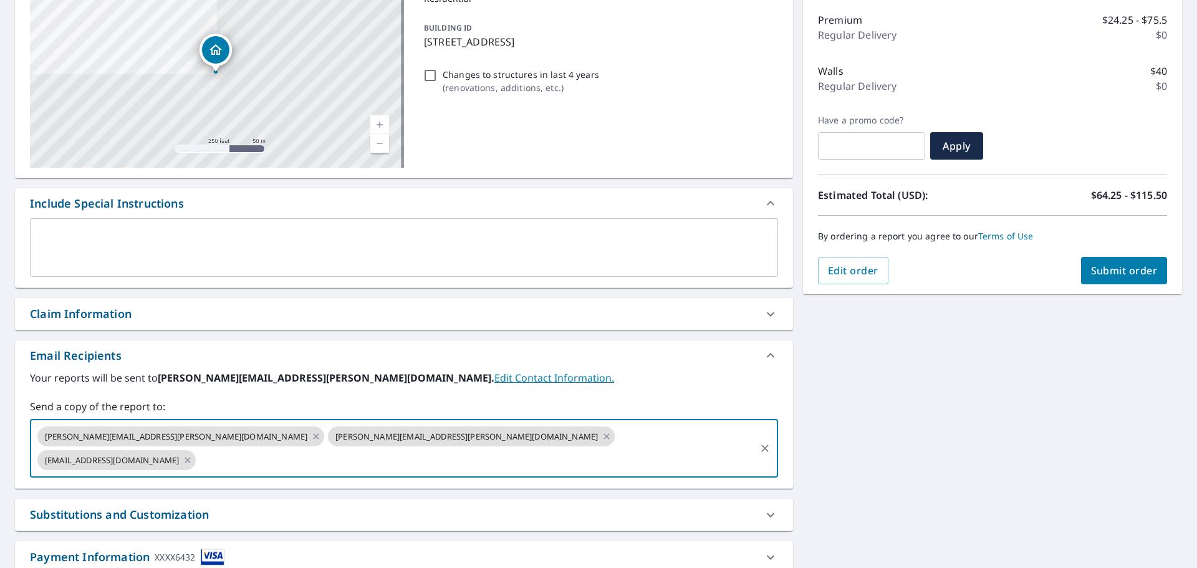
click at [1119, 259] on button "Submit order" at bounding box center [1124, 270] width 87 height 27
checkbox input "true"
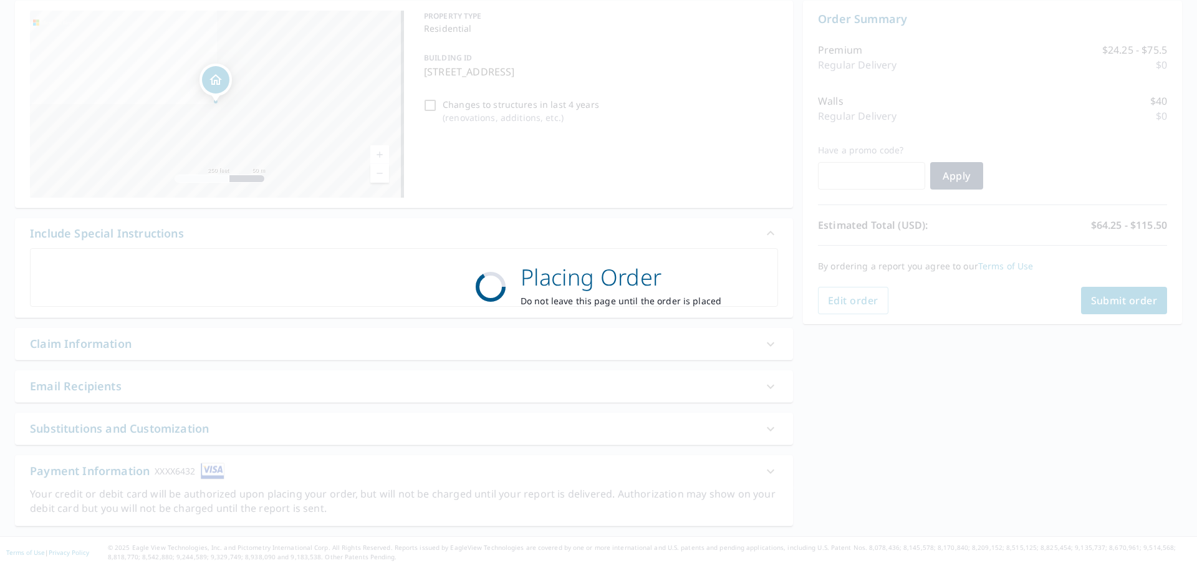
scroll to position [125, 0]
